Goal: Information Seeking & Learning: Find specific page/section

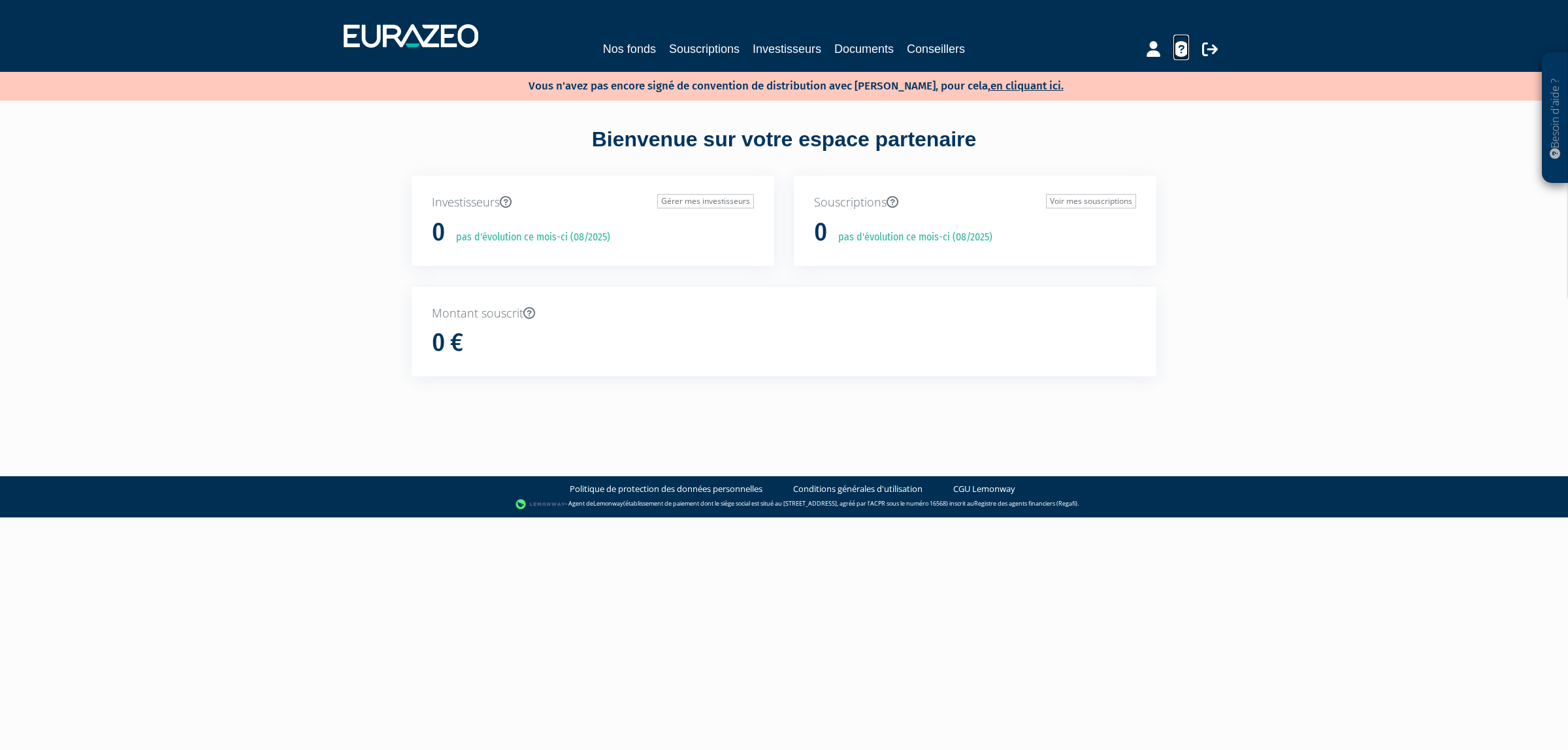
click at [1173, 55] on icon at bounding box center [1181, 49] width 16 height 16
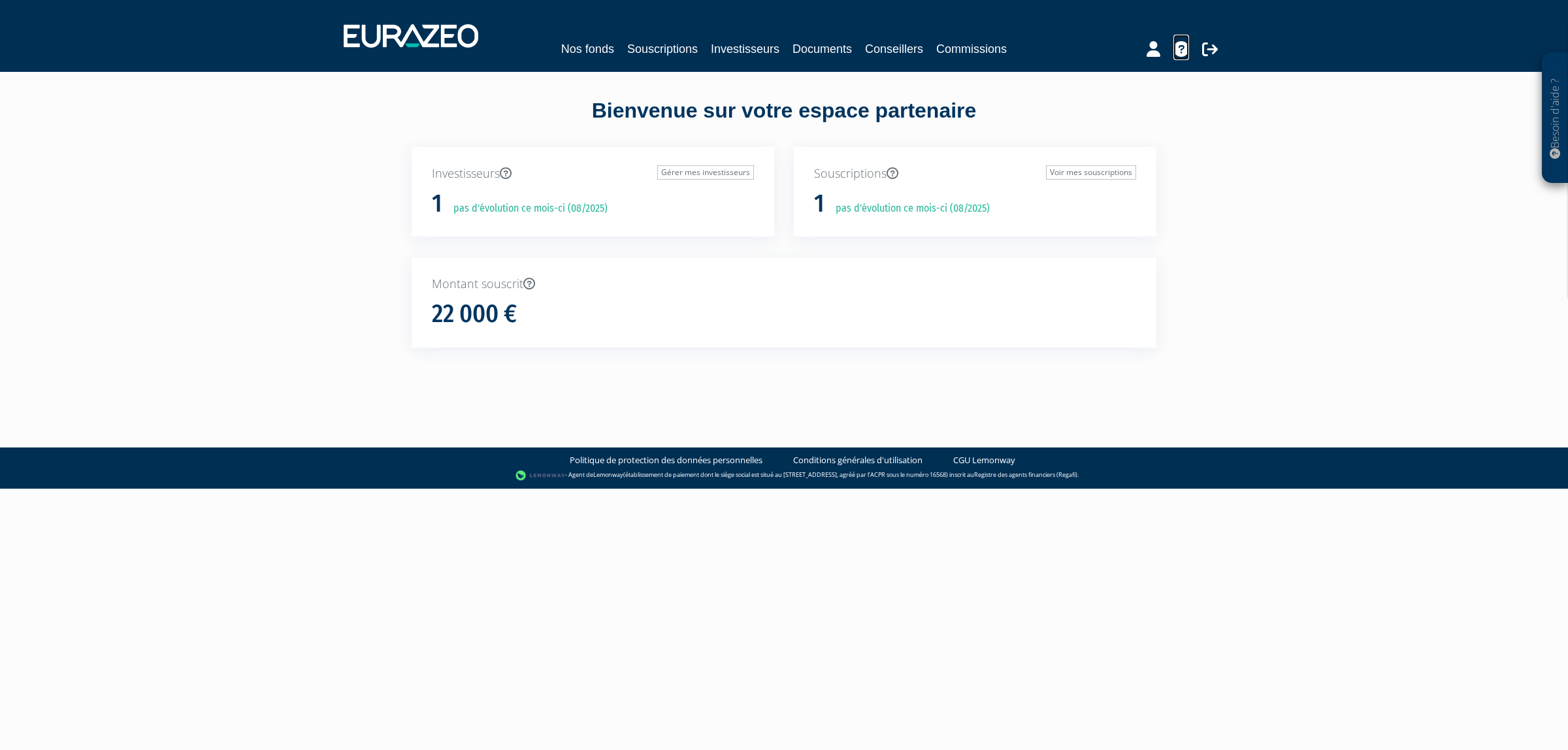
click at [1174, 50] on icon at bounding box center [1181, 49] width 16 height 16
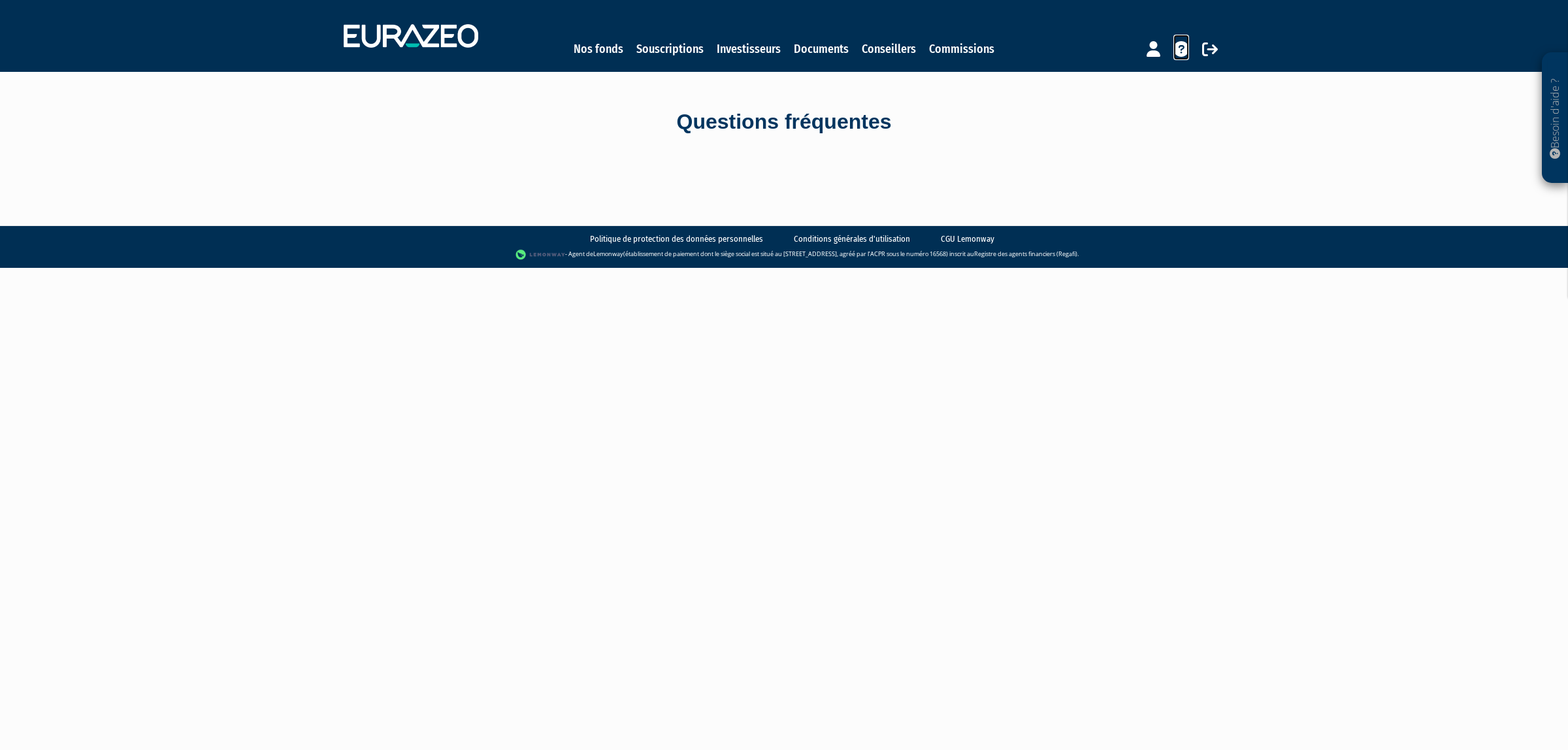
click at [1179, 54] on icon at bounding box center [1181, 49] width 16 height 16
click at [756, 168] on div "Questions fréquentes" at bounding box center [784, 122] width 764 height 101
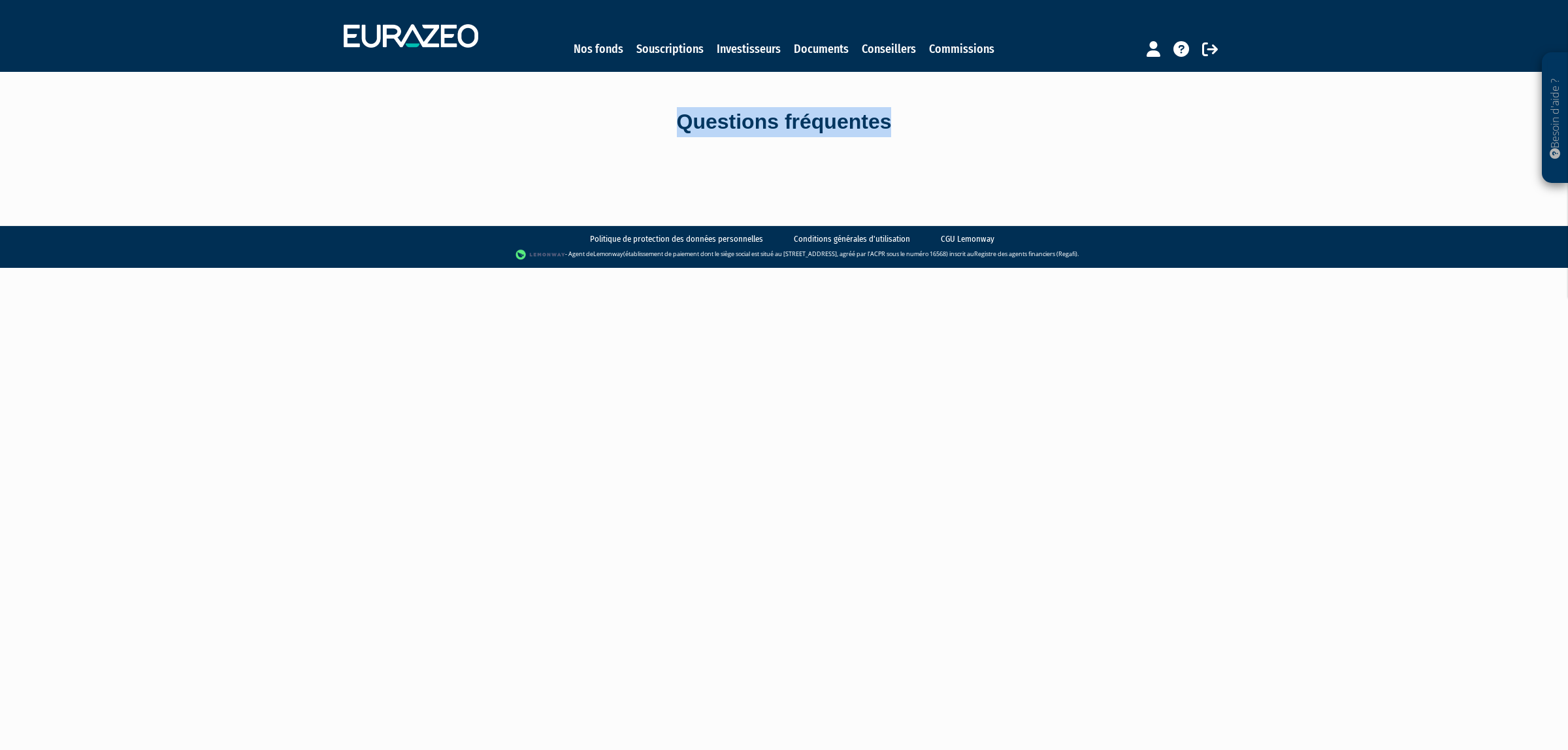
click at [817, 183] on body "Besoin d'aide ? × J'ai besoin d'aide Si vous avez une question à propos du fonc…" at bounding box center [784, 134] width 1568 height 268
drag, startPoint x: 658, startPoint y: 175, endPoint x: 807, endPoint y: 209, distance: 152.8
click at [807, 209] on body "Besoin d'aide ? × J'ai besoin d'aide Si vous avez une question à propos du fonc…" at bounding box center [784, 134] width 1568 height 268
click at [749, 170] on div "Questions fréquentes" at bounding box center [784, 122] width 764 height 101
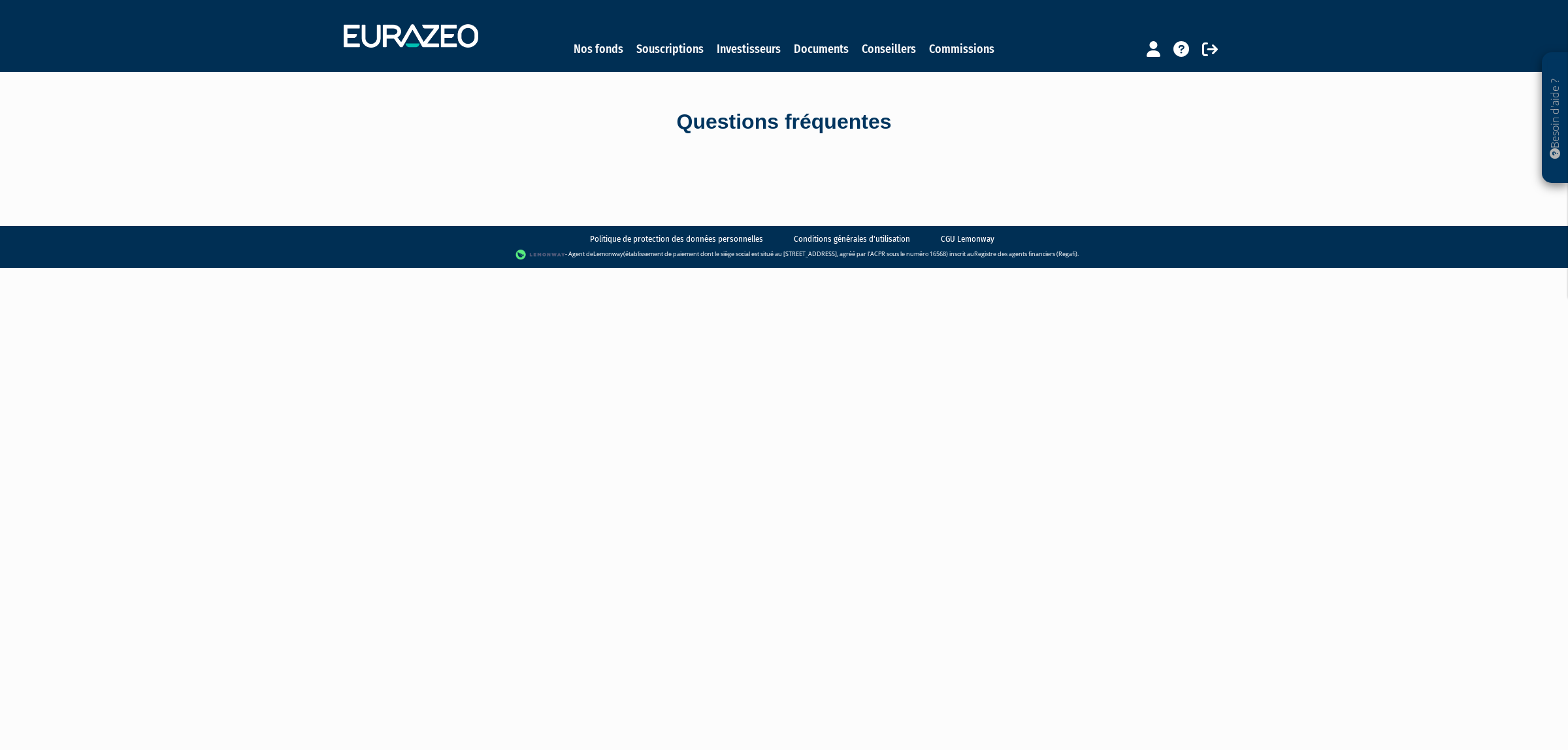
click at [856, 174] on body "Besoin d'aide ? × J'ai besoin d'aide Si vous avez une question à propos du fonc…" at bounding box center [784, 134] width 1568 height 268
drag, startPoint x: 624, startPoint y: 124, endPoint x: 991, endPoint y: 187, distance: 372.4
click at [991, 187] on body "Besoin d'aide ? × J'ai besoin d'aide Si vous avez une question à propos du fonc…" at bounding box center [784, 134] width 1568 height 268
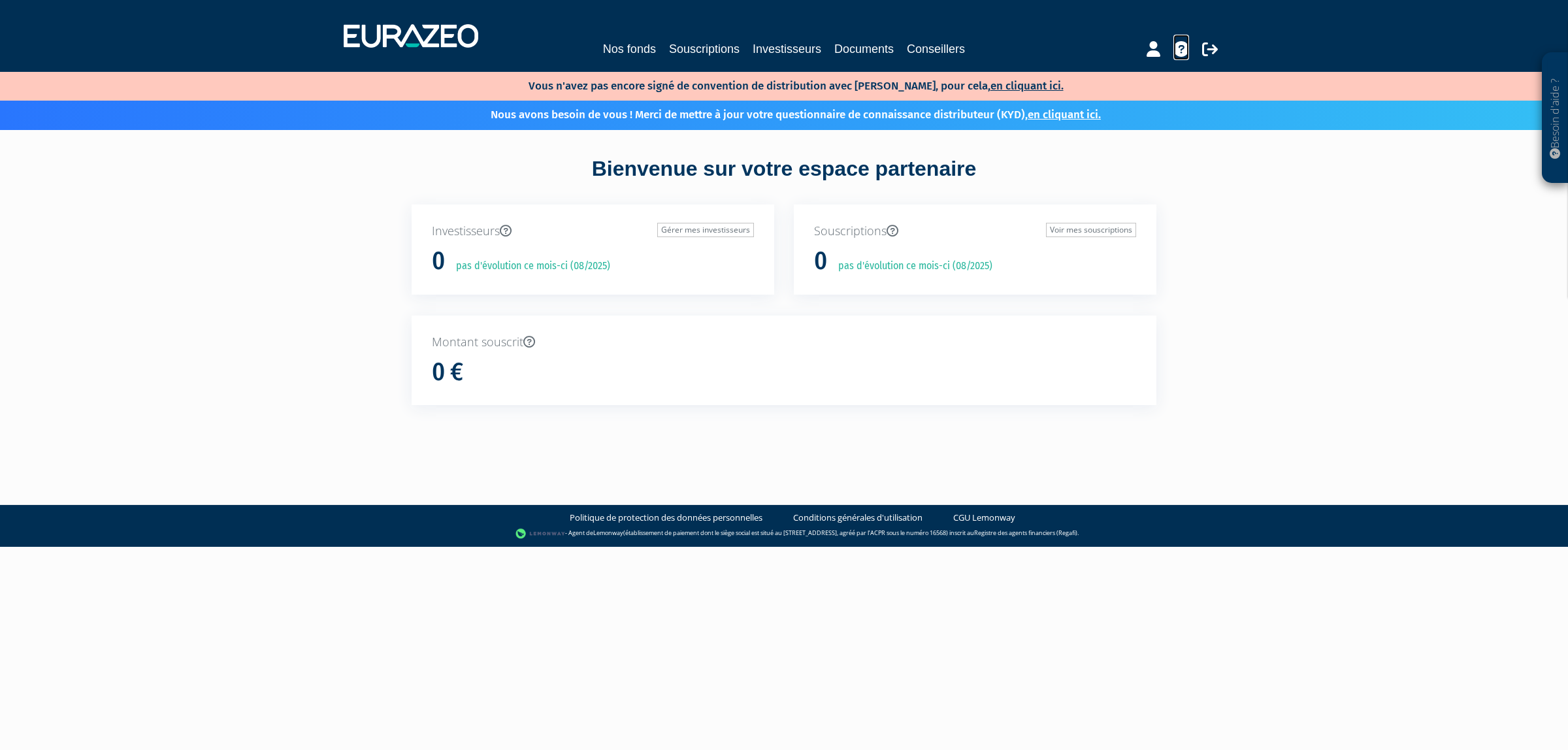
click at [1186, 58] on link at bounding box center [1181, 47] width 16 height 25
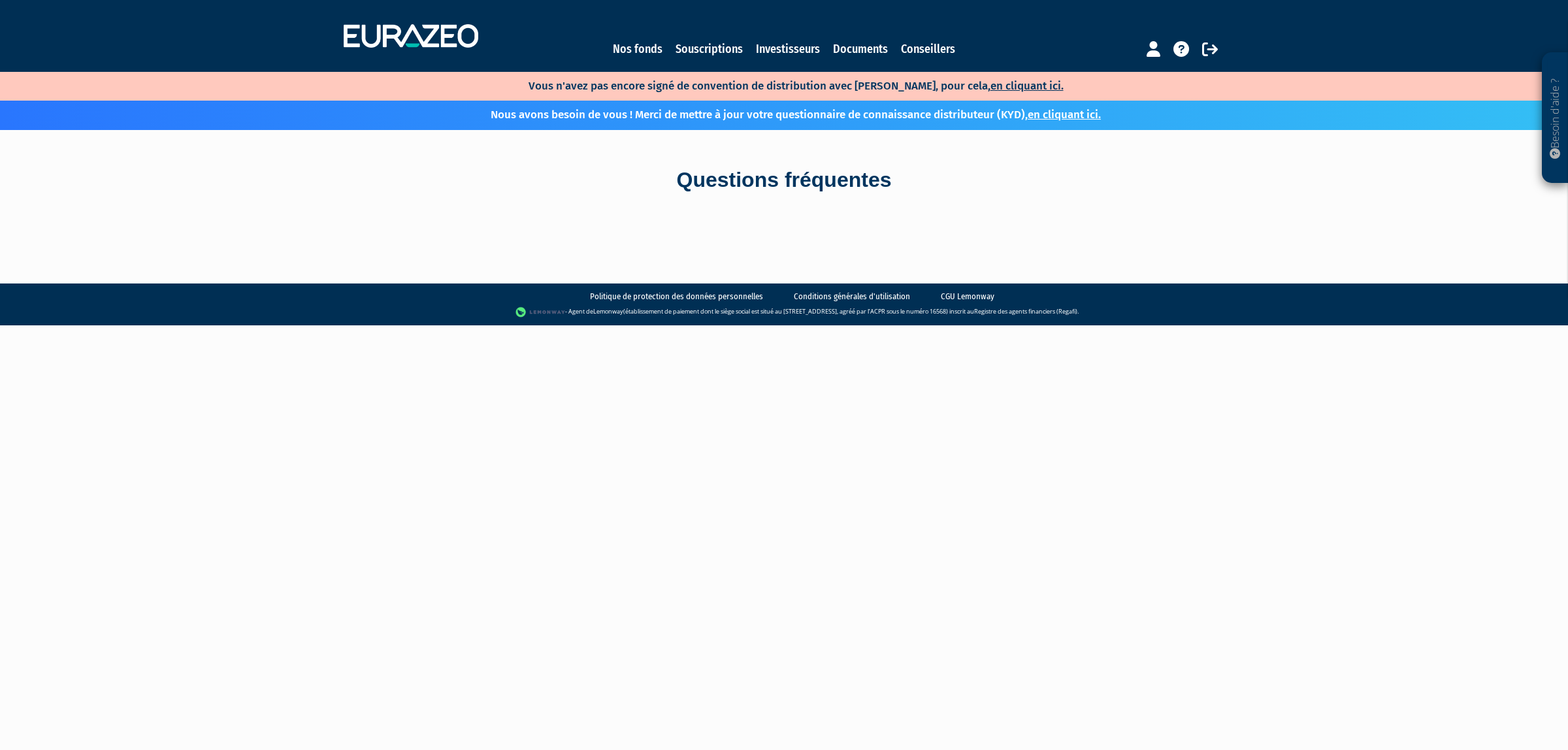
click at [867, 196] on div "Questions fréquentes" at bounding box center [784, 181] width 764 height 101
